Goal: Task Accomplishment & Management: Manage account settings

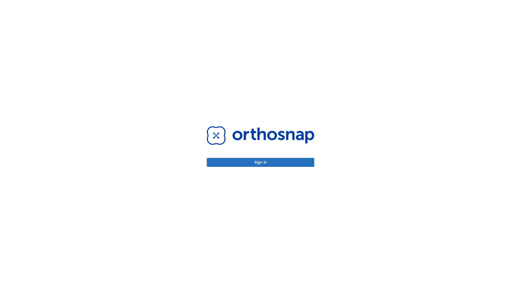
click at [260, 162] on button "Sign in" at bounding box center [260, 162] width 107 height 9
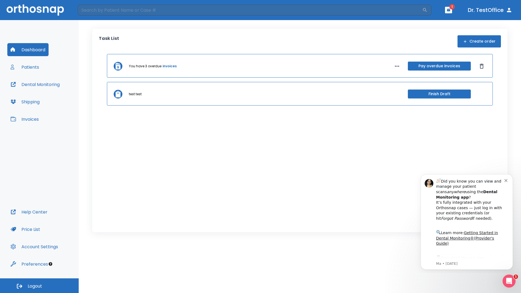
click at [39, 286] on span "Logout" at bounding box center [35, 286] width 14 height 6
